Goal: Information Seeking & Learning: Learn about a topic

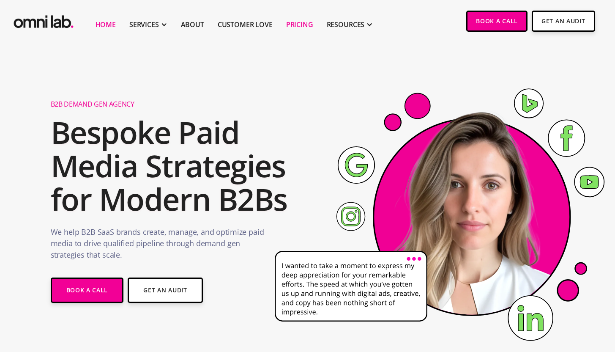
click at [297, 28] on link "Pricing" at bounding box center [299, 24] width 27 height 10
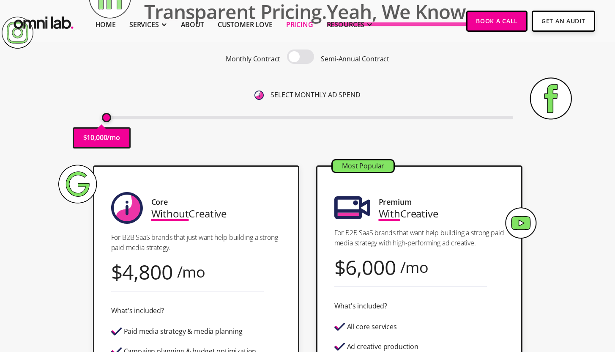
scroll to position [100, 0]
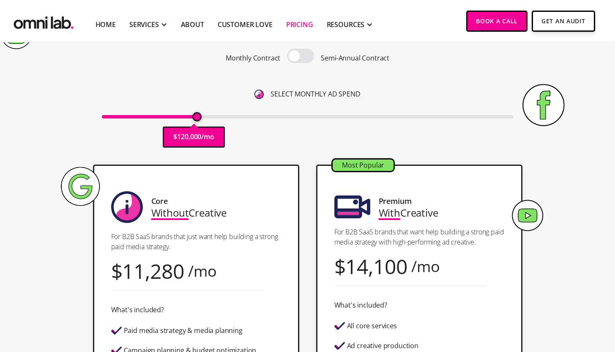
drag, startPoint x: 107, startPoint y: 114, endPoint x: 196, endPoint y: 123, distance: 89.6
click at [196, 118] on input "range" at bounding box center [307, 116] width 411 height 3
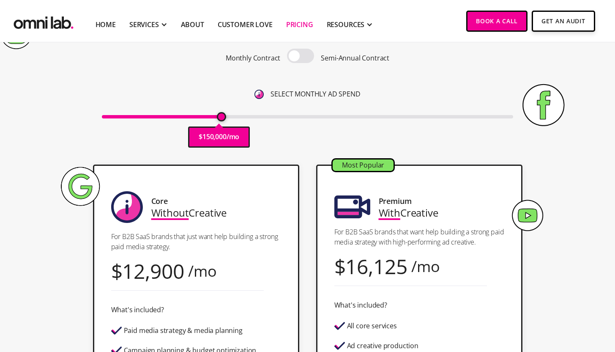
drag, startPoint x: 197, startPoint y: 116, endPoint x: 220, endPoint y: 120, distance: 23.9
type input "150000"
click at [220, 118] on input "range" at bounding box center [307, 116] width 411 height 3
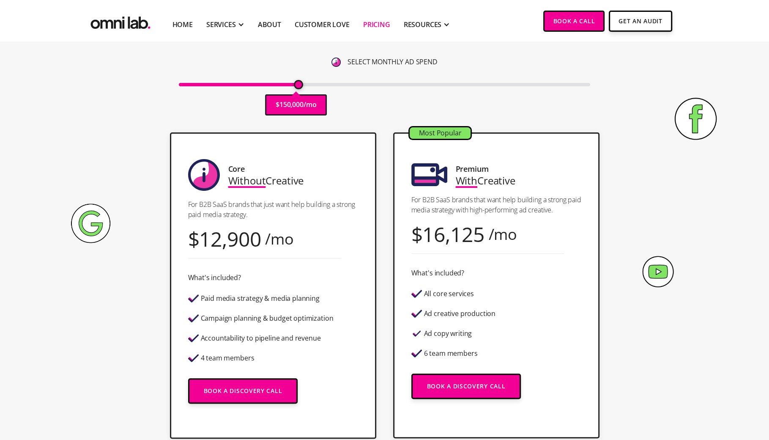
scroll to position [133, 0]
